Goal: Task Accomplishment & Management: Manage account settings

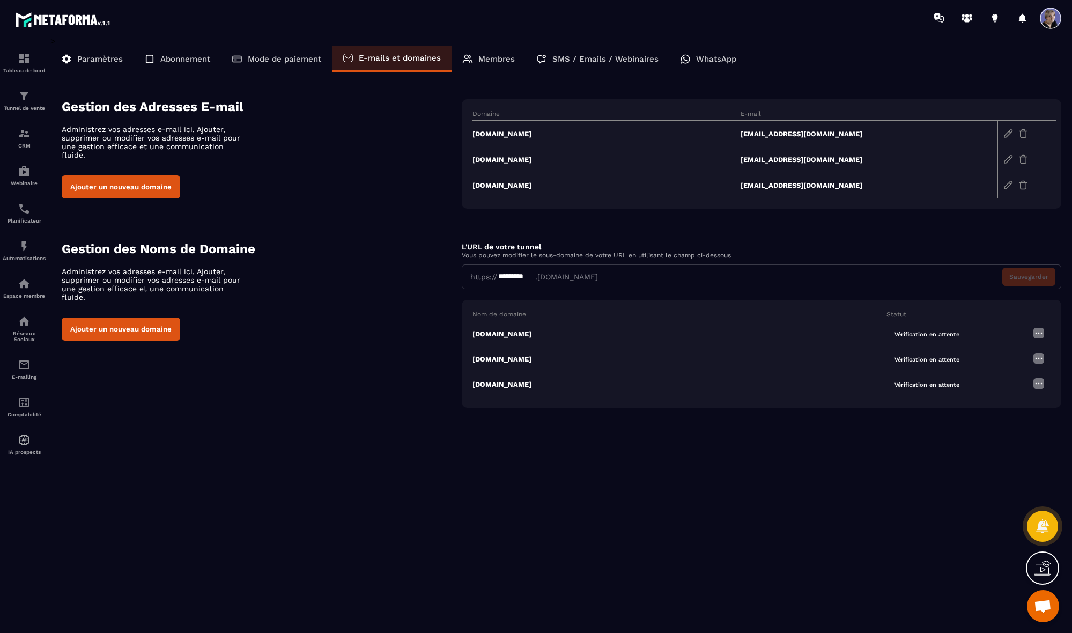
scroll to position [1710, 0]
click at [495, 160] on td "[DOMAIN_NAME]" at bounding box center [603, 159] width 263 height 26
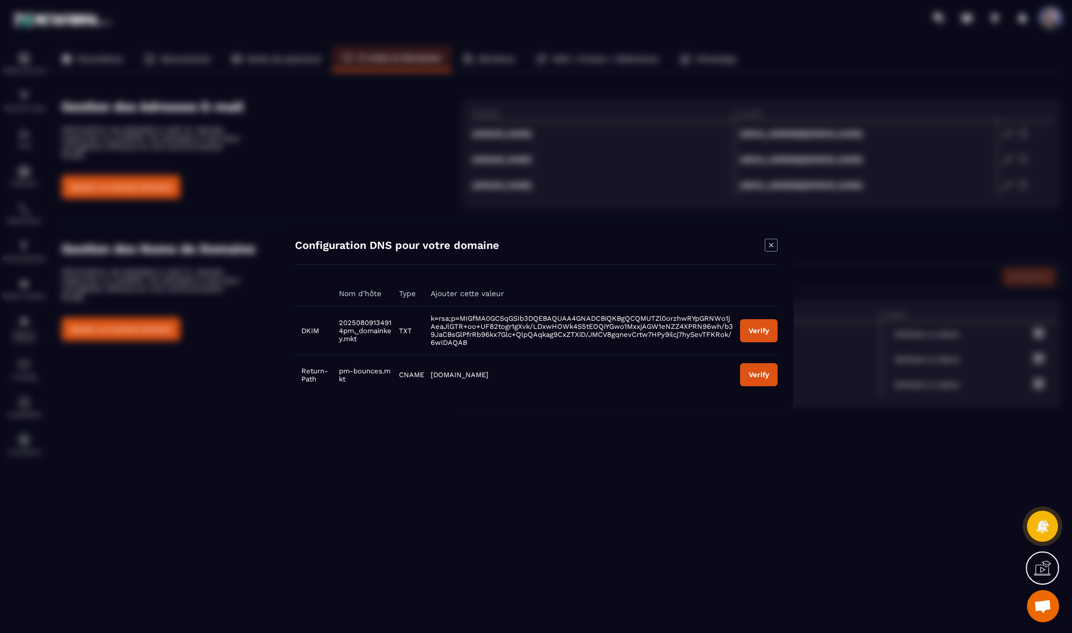
click at [765, 333] on div "Verify" at bounding box center [758, 331] width 20 height 8
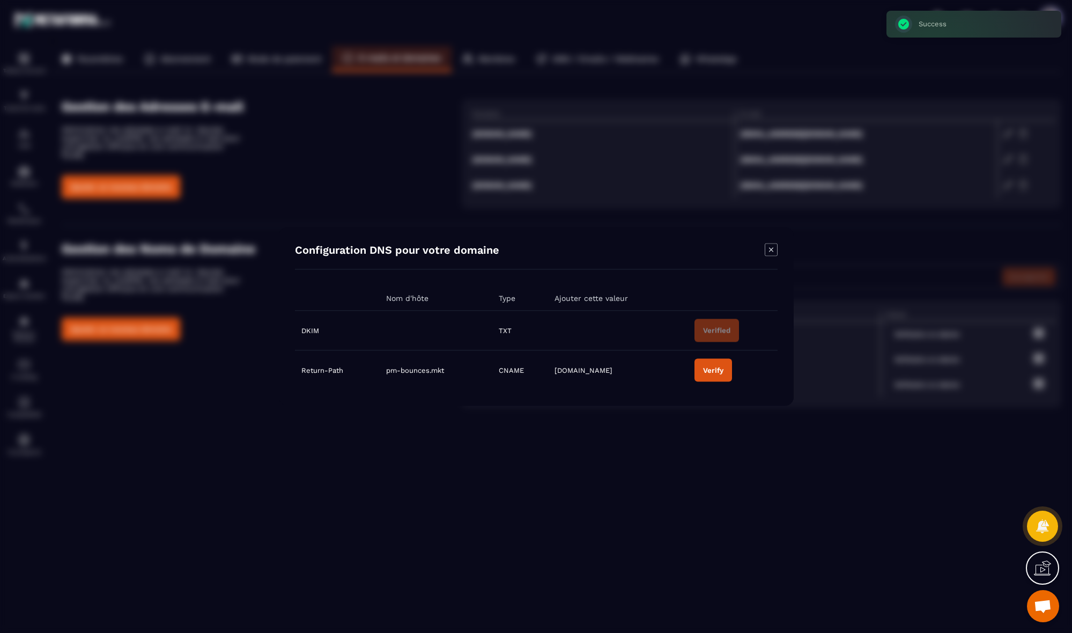
click at [718, 372] on div "Verify" at bounding box center [713, 370] width 20 height 8
click at [770, 254] on icon "Modal window" at bounding box center [771, 249] width 13 height 13
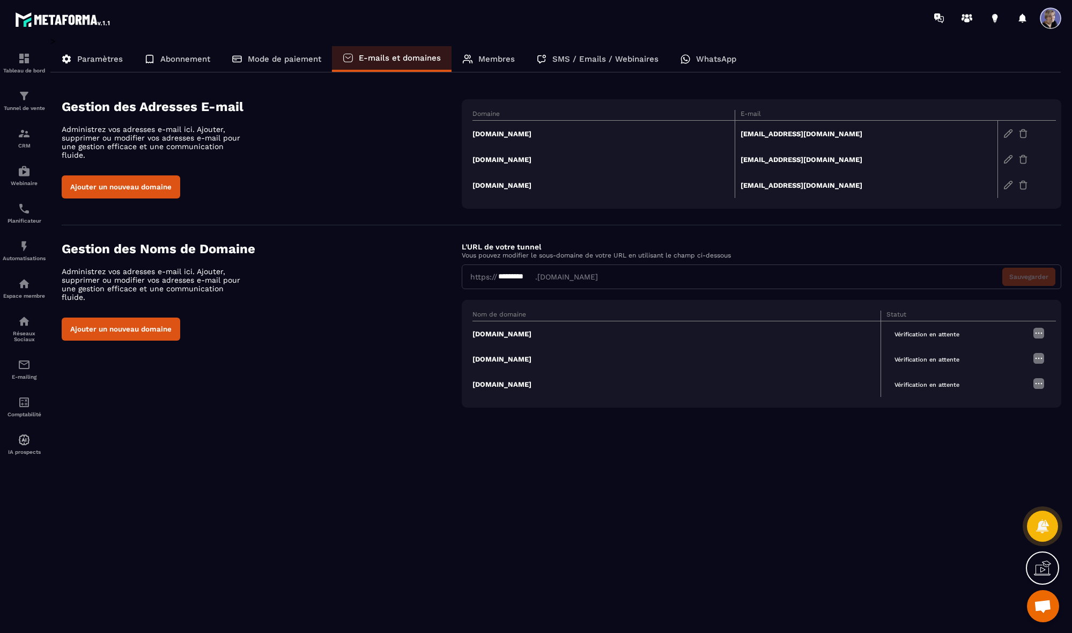
click at [778, 184] on td "[EMAIL_ADDRESS][DOMAIN_NAME]" at bounding box center [866, 185] width 263 height 26
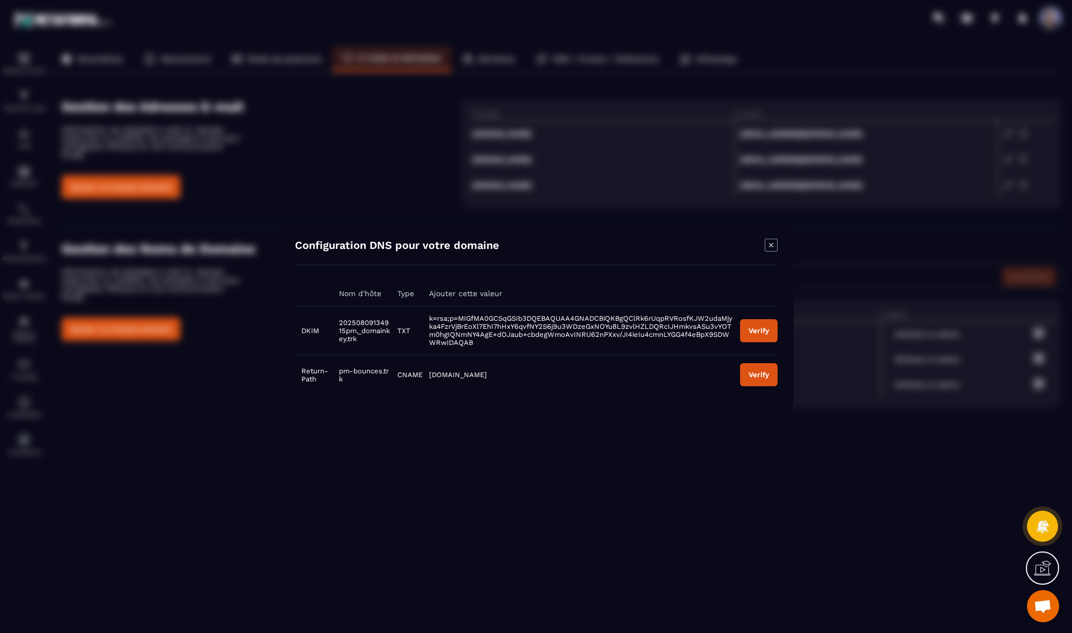
click at [764, 335] on div "Verify" at bounding box center [758, 331] width 20 height 8
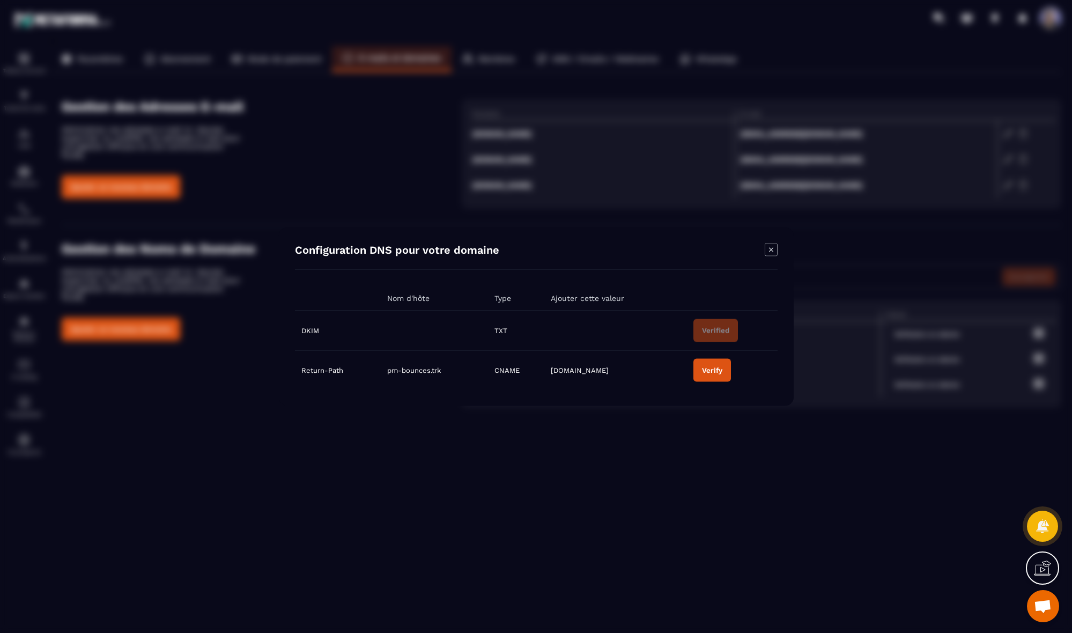
click at [771, 251] on icon "Modal window" at bounding box center [771, 249] width 13 height 13
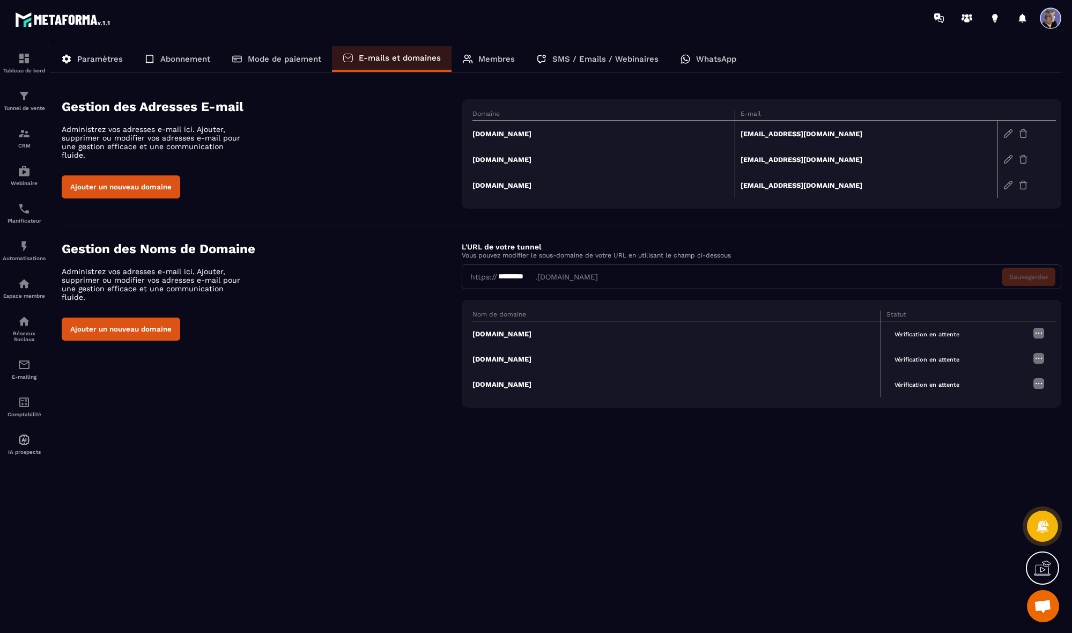
click at [772, 133] on td "[EMAIL_ADDRESS][DOMAIN_NAME]" at bounding box center [866, 134] width 263 height 26
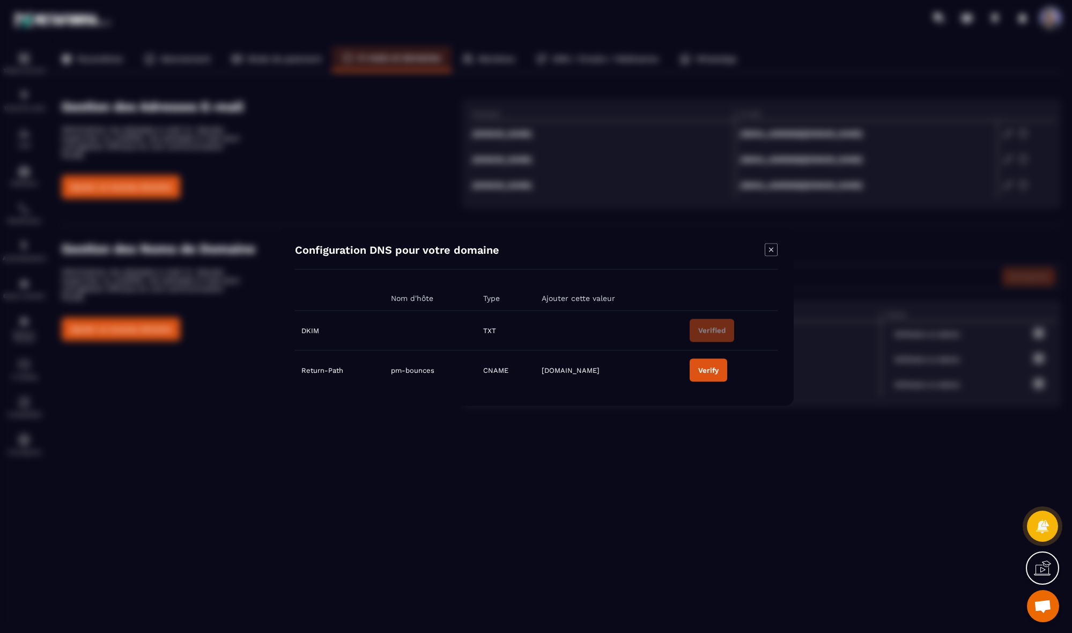
click at [772, 254] on icon "Modal window" at bounding box center [771, 249] width 13 height 13
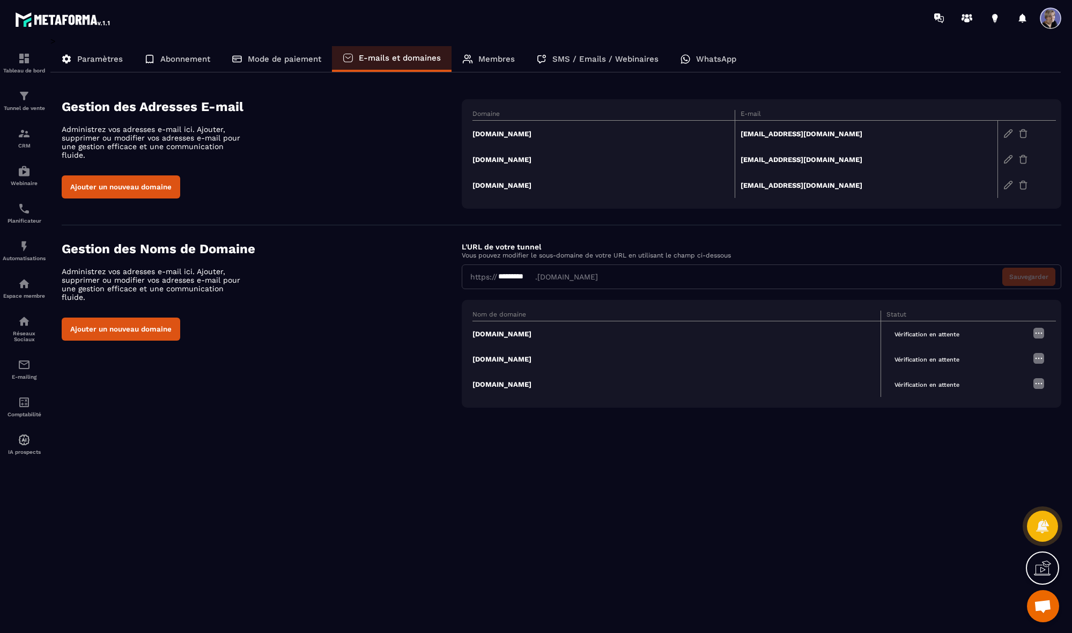
click at [177, 55] on p "Abonnement" at bounding box center [185, 59] width 50 height 10
